Goal: Task Accomplishment & Management: Use online tool/utility

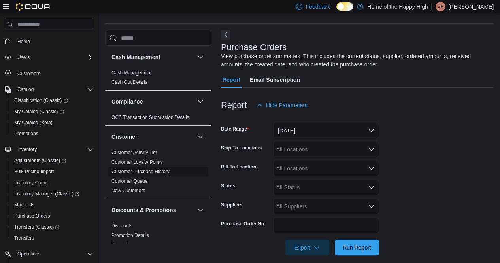
scroll to position [27, 0]
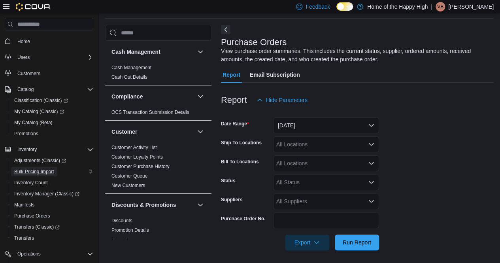
click at [37, 173] on span "Bulk Pricing Import" at bounding box center [34, 172] width 40 height 6
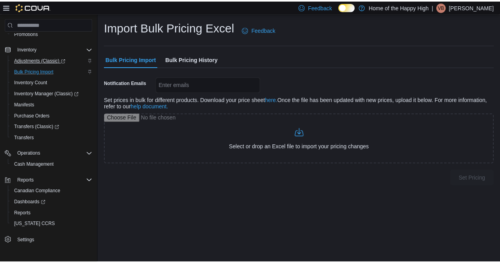
scroll to position [101, 0]
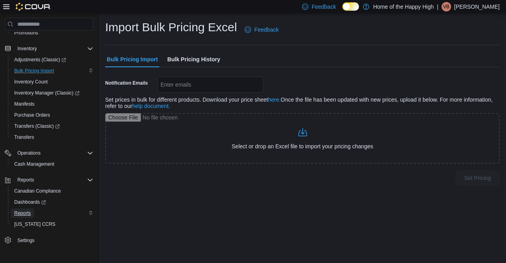
click at [25, 216] on span "Reports" at bounding box center [22, 212] width 17 height 9
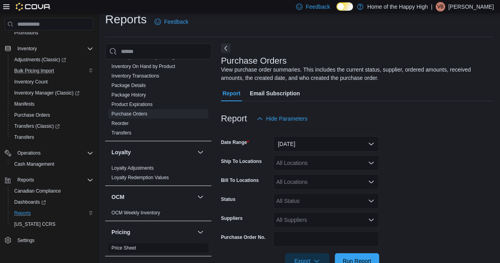
scroll to position [356, 0]
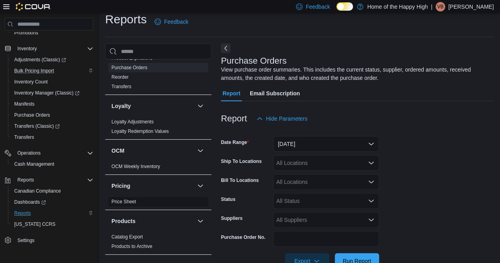
click at [139, 200] on span "Price Sheet" at bounding box center [158, 201] width 100 height 9
click at [121, 203] on link "Price Sheet" at bounding box center [124, 202] width 25 height 6
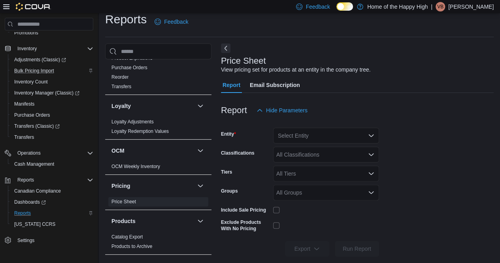
scroll to position [17, 0]
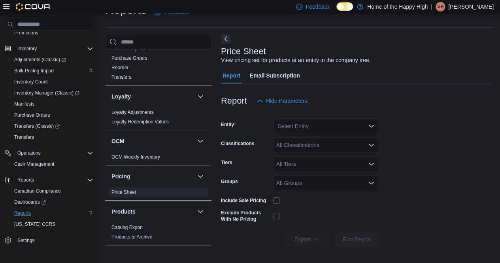
click at [301, 124] on div "Select Entity" at bounding box center [326, 126] width 106 height 16
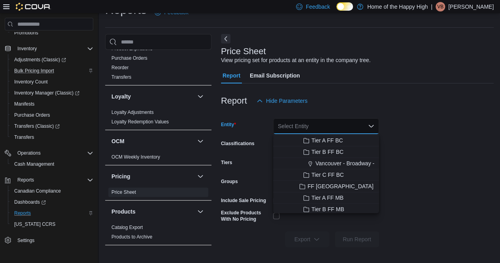
scroll to position [475, 0]
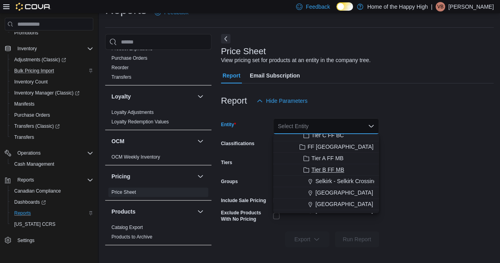
click at [333, 169] on span "Tier B FF MB" at bounding box center [328, 170] width 33 height 8
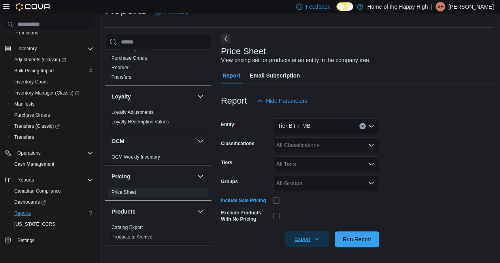
click at [305, 237] on span "Export" at bounding box center [307, 239] width 35 height 16
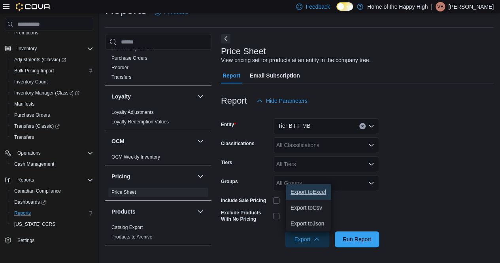
click at [311, 196] on button "Export to Excel" at bounding box center [308, 192] width 45 height 16
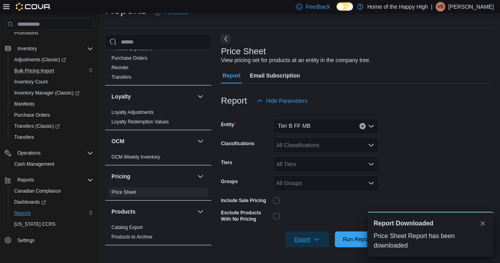
scroll to position [0, 0]
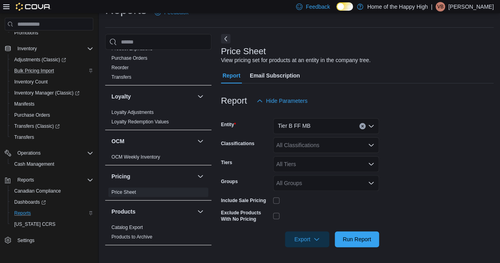
click at [360, 130] on div "Tier B FF MB" at bounding box center [326, 126] width 106 height 16
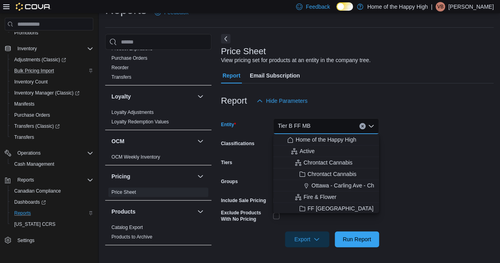
click at [361, 127] on icon "Clear input" at bounding box center [362, 126] width 3 height 3
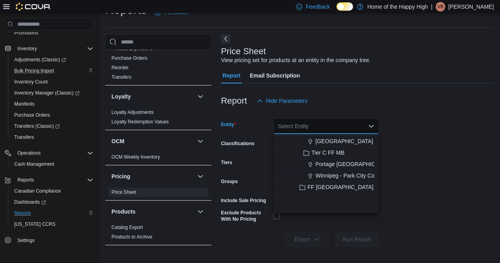
scroll to position [514, 0]
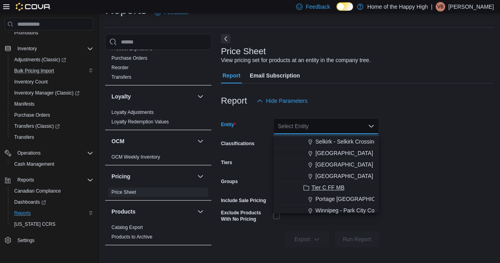
click at [346, 184] on div "Tier C FF MB" at bounding box center [331, 188] width 87 height 8
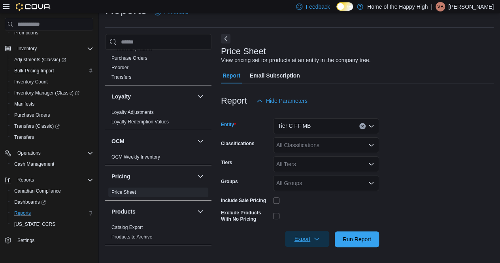
click at [307, 237] on span "Export" at bounding box center [307, 239] width 35 height 16
click at [309, 192] on span "Export to Excel" at bounding box center [309, 192] width 36 height 6
click at [235, 149] on div "Classifications" at bounding box center [245, 145] width 49 height 16
click at [365, 127] on button "Clear input" at bounding box center [363, 126] width 6 height 6
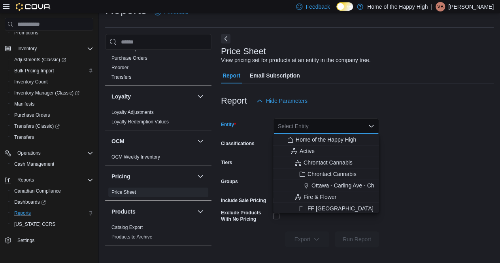
click at [331, 129] on div "Select Entity" at bounding box center [326, 126] width 106 height 16
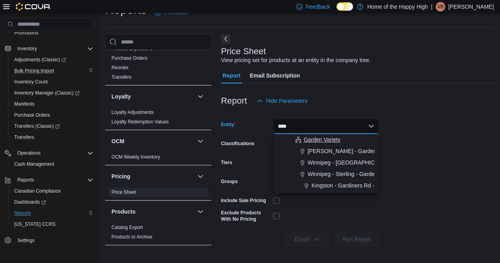
type input "****"
click at [331, 140] on span "Garden Variety" at bounding box center [322, 140] width 37 height 8
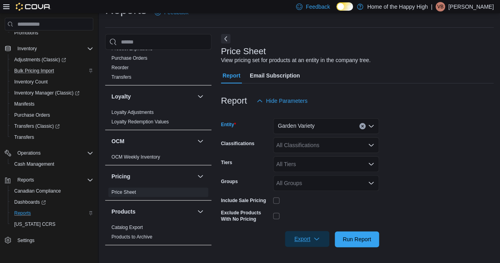
click at [305, 235] on span "Export" at bounding box center [307, 239] width 35 height 16
click at [311, 189] on span "Export to Excel" at bounding box center [309, 192] width 36 height 6
click at [364, 129] on button "Clear input" at bounding box center [363, 126] width 6 height 6
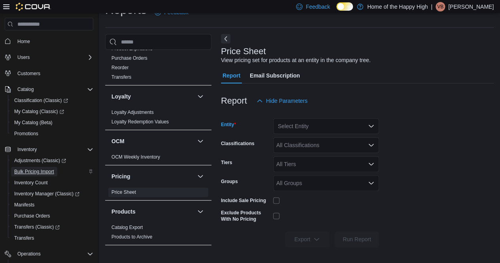
click at [44, 169] on span "Bulk Pricing Import" at bounding box center [34, 172] width 40 height 6
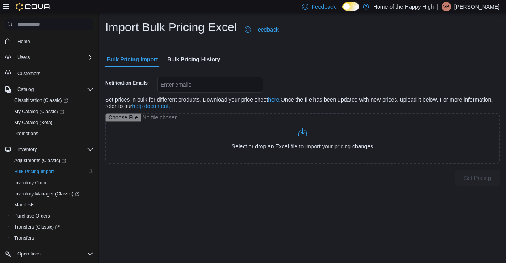
click at [189, 85] on div "Enter emails" at bounding box center [210, 85] width 106 height 16
type input "**********"
drag, startPoint x: 250, startPoint y: 83, endPoint x: 158, endPoint y: 84, distance: 91.8
click at [158, 84] on div "**********" at bounding box center [210, 85] width 106 height 16
drag, startPoint x: 246, startPoint y: 85, endPoint x: 162, endPoint y: 85, distance: 84.3
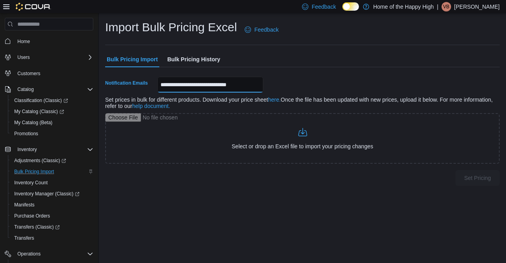
click at [160, 85] on div "**********" at bounding box center [210, 85] width 106 height 16
drag, startPoint x: 250, startPoint y: 87, endPoint x: 155, endPoint y: 86, distance: 94.5
click at [155, 86] on div "**********" at bounding box center [184, 85] width 158 height 16
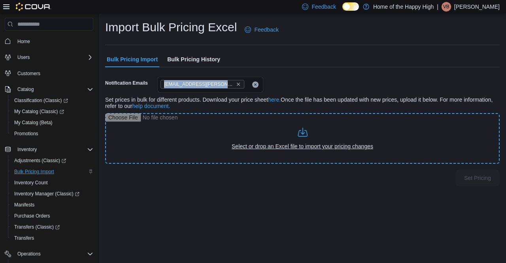
click at [192, 131] on input "file" at bounding box center [302, 138] width 395 height 51
type input "**********"
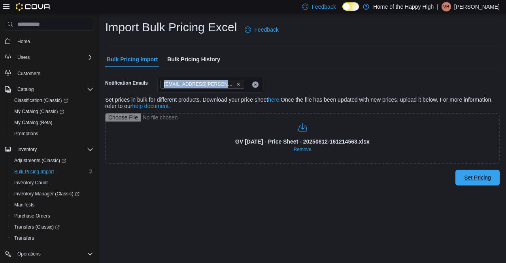
click at [489, 176] on span "Set Pricing" at bounding box center [477, 178] width 27 height 8
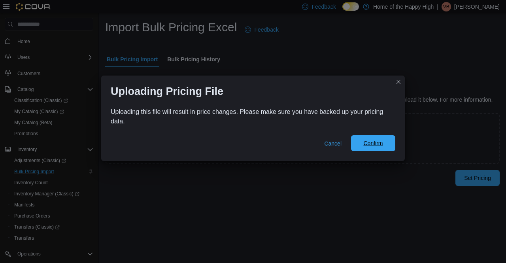
click at [377, 140] on span "Confirm" at bounding box center [373, 143] width 19 height 8
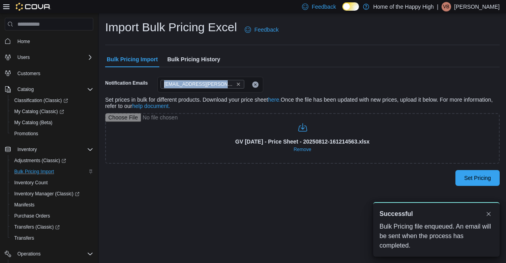
click at [209, 57] on span "Bulk Pricing History" at bounding box center [193, 59] width 53 height 16
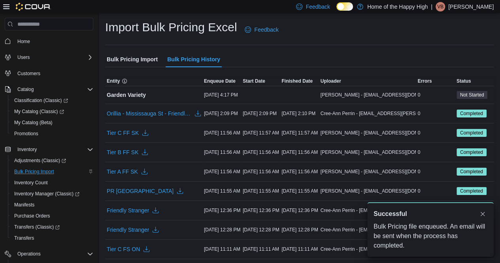
click at [137, 54] on span "Bulk Pricing Import" at bounding box center [132, 59] width 51 height 16
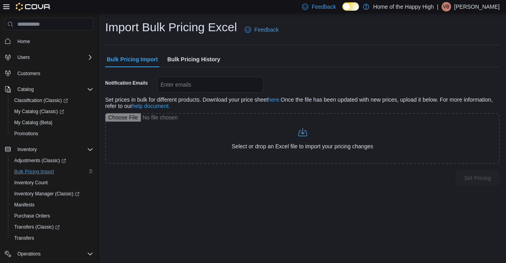
click at [203, 87] on div "Enter emails" at bounding box center [210, 85] width 106 height 16
paste input "**********"
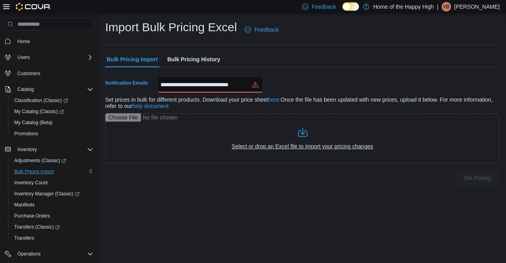
type input "**********"
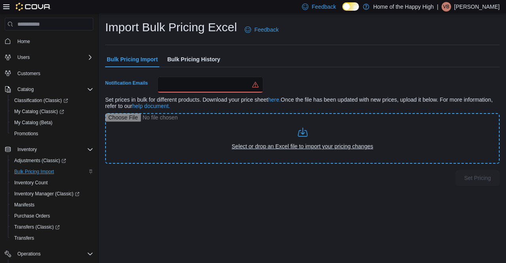
click at [249, 129] on input "file" at bounding box center [302, 138] width 395 height 51
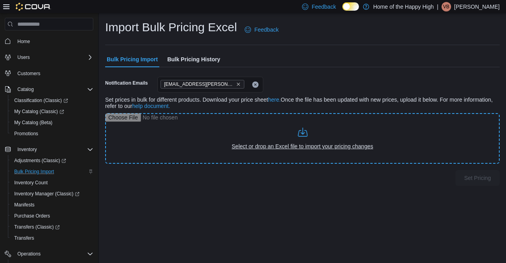
type input "**********"
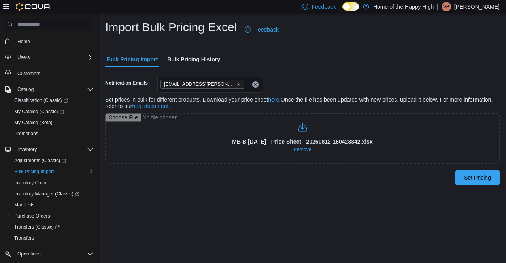
click at [475, 176] on span "Set Pricing" at bounding box center [477, 178] width 27 height 8
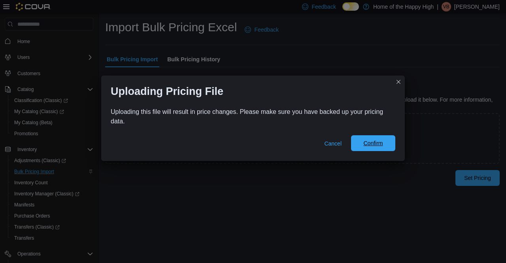
click at [389, 147] on span "Confirm" at bounding box center [373, 143] width 35 height 16
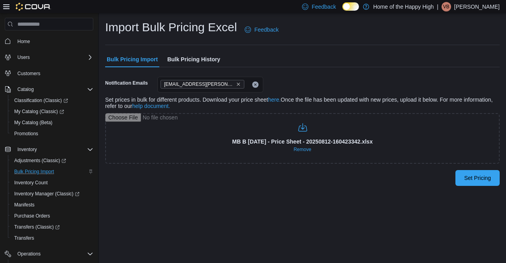
click at [190, 56] on span "Bulk Pricing History" at bounding box center [193, 59] width 53 height 16
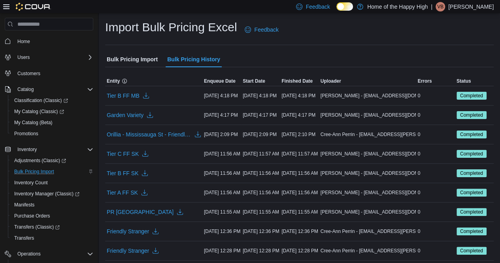
click at [138, 59] on span "Bulk Pricing Import" at bounding box center [132, 59] width 51 height 16
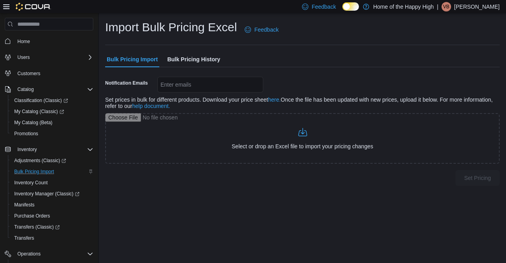
drag, startPoint x: 205, startPoint y: 89, endPoint x: 202, endPoint y: 86, distance: 4.3
drag, startPoint x: 202, startPoint y: 86, endPoint x: 177, endPoint y: 83, distance: 24.7
click at [177, 83] on div "Enter emails" at bounding box center [210, 85] width 106 height 16
drag, startPoint x: 178, startPoint y: 84, endPoint x: 163, endPoint y: 87, distance: 15.4
click at [163, 87] on div "Enter emails" at bounding box center [210, 85] width 106 height 16
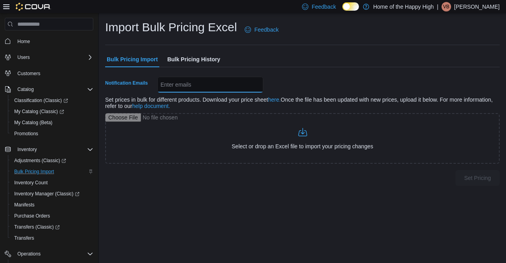
paste input "**********"
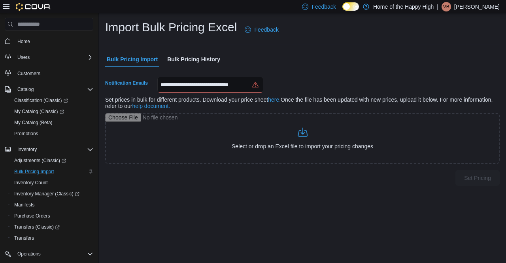
type input "**********"
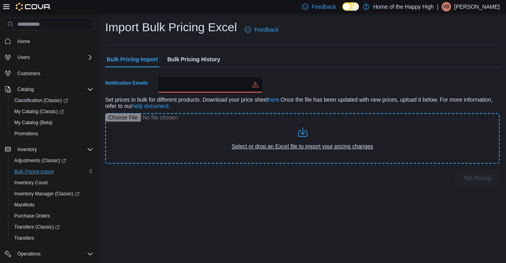
click at [232, 138] on input "file" at bounding box center [302, 138] width 395 height 51
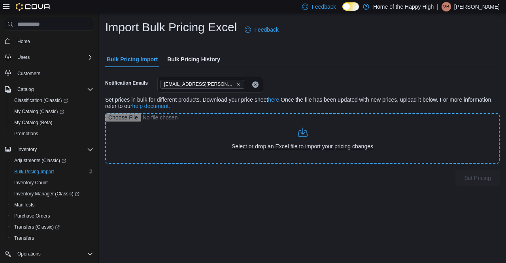
type input "**********"
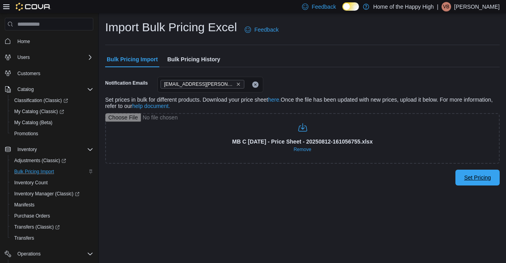
click at [469, 174] on span "Set Pricing" at bounding box center [477, 178] width 35 height 16
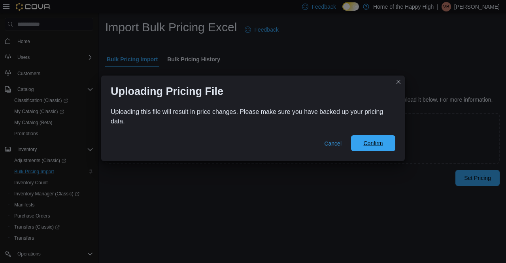
click at [384, 145] on span "Confirm" at bounding box center [373, 143] width 35 height 16
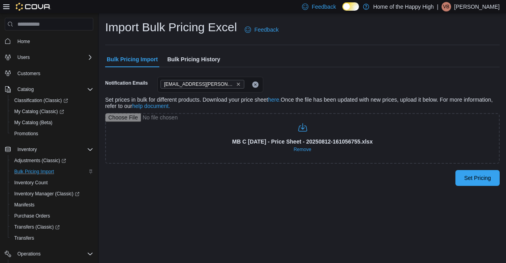
click at [210, 56] on span "Bulk Pricing History" at bounding box center [193, 59] width 53 height 16
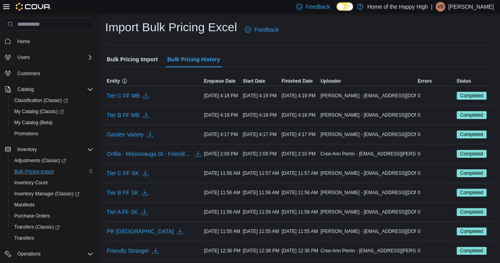
click at [128, 58] on span "Bulk Pricing Import" at bounding box center [132, 59] width 51 height 16
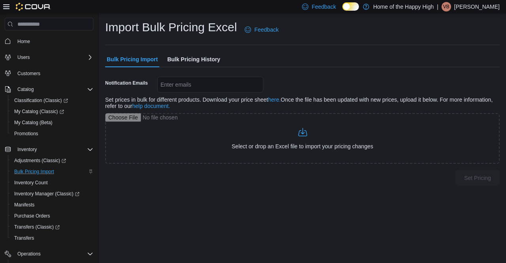
click at [192, 59] on span "Bulk Pricing History" at bounding box center [193, 59] width 53 height 16
